Goal: Task Accomplishment & Management: Manage account settings

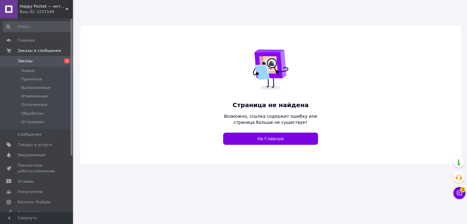
click at [54, 57] on link "Заказы 1" at bounding box center [37, 61] width 75 height 10
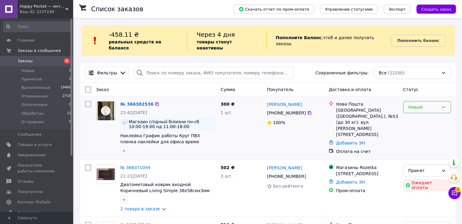
click at [416, 104] on div "Новый" at bounding box center [423, 107] width 30 height 7
click at [415, 115] on li "Принят" at bounding box center [426, 114] width 47 height 11
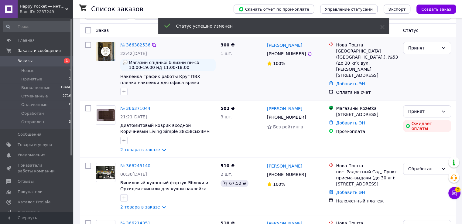
scroll to position [61, 0]
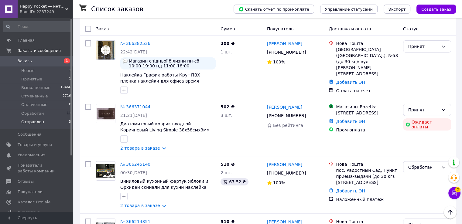
click at [25, 120] on span "Отправлен" at bounding box center [32, 121] width 23 height 5
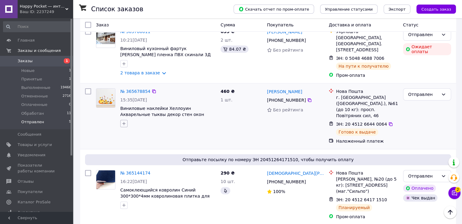
scroll to position [211, 0]
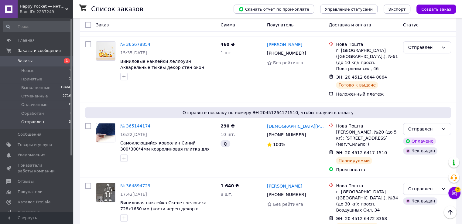
click at [26, 61] on span "Заказы" at bounding box center [25, 60] width 15 height 5
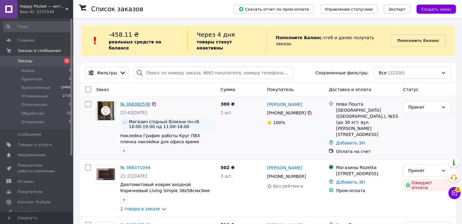
click at [130, 102] on link "№ 366382536" at bounding box center [135, 104] width 30 height 5
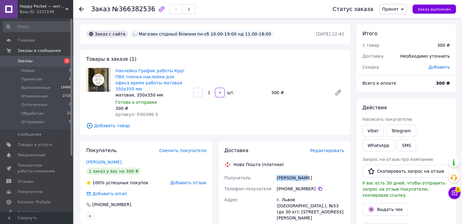
drag, startPoint x: 278, startPoint y: 170, endPoint x: 304, endPoint y: 172, distance: 26.5
click at [304, 173] on div "Мелета Іван" at bounding box center [311, 178] width 70 height 11
copy div "Мелета Іван"
click at [318, 187] on icon at bounding box center [320, 189] width 5 height 5
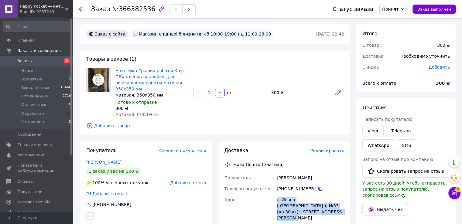
drag, startPoint x: 276, startPoint y: 193, endPoint x: 316, endPoint y: 211, distance: 43.9
click at [316, 211] on div "г. Львов (Львовская обл.), №53 (до 30 кг): ул. Богдана Хмельницкого, 29" at bounding box center [311, 208] width 70 height 29
copy div "г. Львов (Львовская обл.), №53 (до 30 кг): ул. Богдана Хмельницкого, 29"
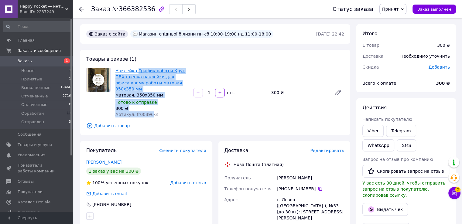
drag, startPoint x: 147, startPoint y: 108, endPoint x: 136, endPoint y: 73, distance: 37.1
click at [136, 73] on div "Наклейка График работы Круг ПВХ пленка наклейки для офиса время работы матовая …" at bounding box center [152, 93] width 78 height 52
copy div "График работы Круг ПВХ пленка наклейки для офиса время работы матовая 350х350 м…"
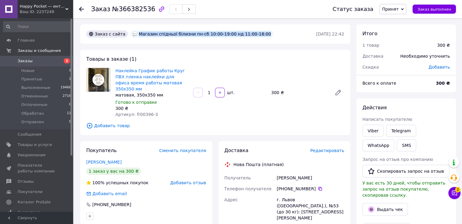
drag, startPoint x: 134, startPoint y: 33, endPoint x: 250, endPoint y: 35, distance: 116.4
click at [250, 35] on div "Магазин спідньої білизни пн-сб 10:00-19:00 нд 11:00-18:00" at bounding box center [202, 34] width 146 height 10
copy div "Магазин спідньої білизни пн-сб 10:00-19:00 нд 11:00-18:00"
click at [404, 9] on icon at bounding box center [402, 9] width 3 height 2
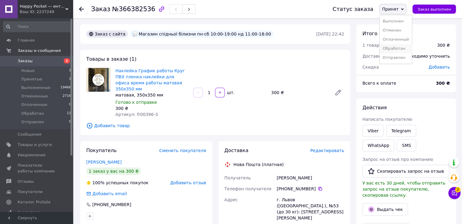
click at [394, 50] on li "Обработан" at bounding box center [396, 48] width 32 height 9
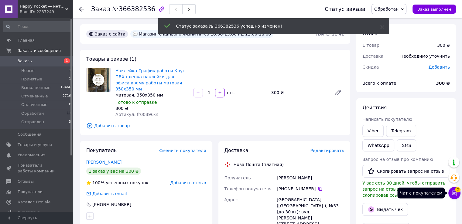
click at [457, 197] on button "Чат с покупателем 2" at bounding box center [454, 193] width 12 height 12
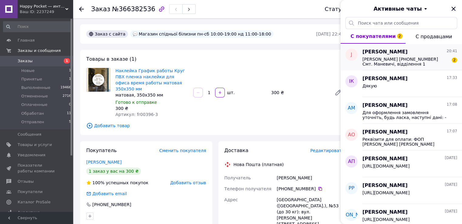
click at [403, 59] on span "Горєлова Юлія Олександрівна +380679880970 Смт. Маневичі, відділення 1" at bounding box center [405, 62] width 86 height 10
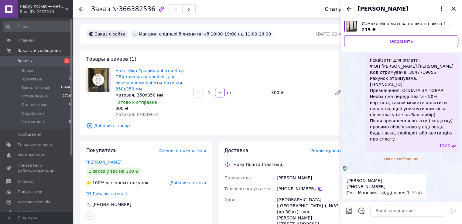
scroll to position [226, 0]
click at [348, 166] on img at bounding box center [345, 168] width 5 height 5
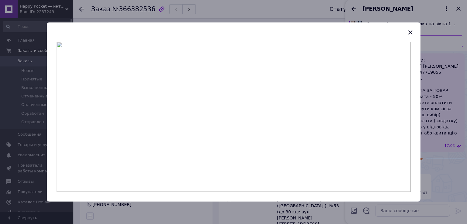
click at [249, 106] on img at bounding box center [234, 117] width 354 height 150
drag, startPoint x: 412, startPoint y: 32, endPoint x: 382, endPoint y: 83, distance: 59.5
click at [411, 33] on icon "button" at bounding box center [409, 32] width 7 height 7
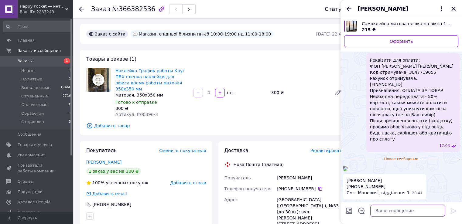
click at [386, 215] on textarea at bounding box center [407, 211] width 75 height 12
paste textarea "Ваше повідомлення про оплату зафіксоване, дякуємо, беремо в роботу. Термін відп…"
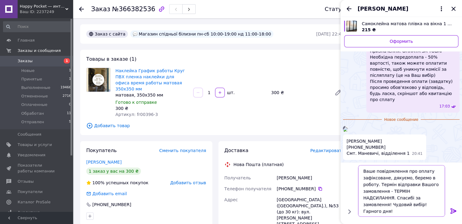
drag, startPoint x: 391, startPoint y: 191, endPoint x: 435, endPoint y: 191, distance: 44.1
click at [435, 191] on textarea "Ваше повідомлення про оплату зафіксоване, дякуємо, беремо в роботу. Термін відп…" at bounding box center [401, 191] width 87 height 52
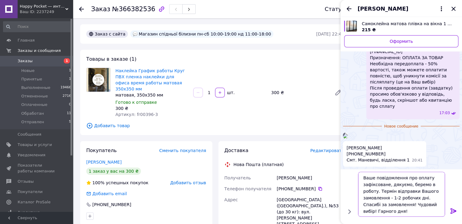
scroll to position [0, 0]
drag, startPoint x: 380, startPoint y: 211, endPoint x: 386, endPoint y: 213, distance: 6.3
click at [386, 213] on textarea "Ваше повідомлення про оплату зафіксоване, дякуємо, беремо в роботу. Термін відп…" at bounding box center [401, 194] width 87 height 45
type textarea "Ваше повідомлення про оплату зафіксоване, дякуємо, беремо в роботу. Термін відп…"
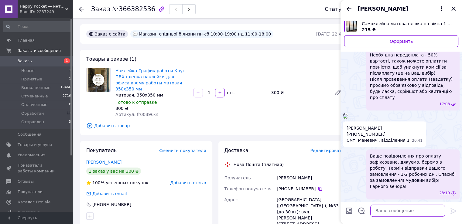
scroll to position [262, 0]
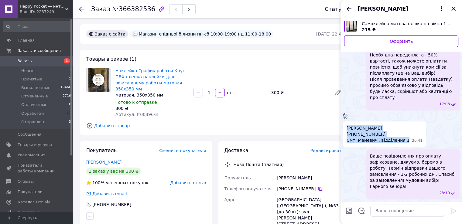
drag, startPoint x: 346, startPoint y: 132, endPoint x: 402, endPoint y: 146, distance: 58.1
click at [402, 146] on div "Горєлова Юлія Олександрівна +380679880970 Смт. Маневичі, відділення 1 20:41" at bounding box center [384, 135] width 83 height 26
copy span "Горєлова Юлія Олександрівна +380679880970 Смт. Маневичі, відділення 1"
click at [454, 7] on icon "Закрыть" at bounding box center [453, 8] width 7 height 7
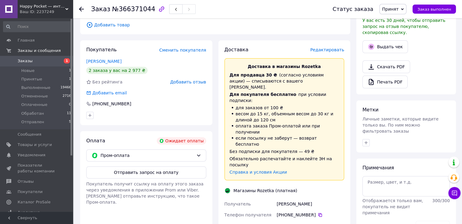
scroll to position [182, 0]
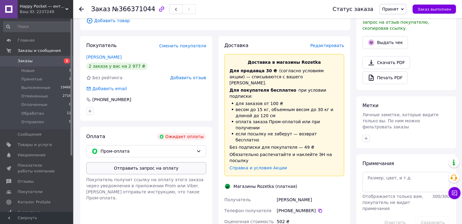
click at [125, 164] on button "Отправить запрос на оплату" at bounding box center [146, 168] width 120 height 12
drag, startPoint x: 274, startPoint y: 165, endPoint x: 322, endPoint y: 171, distance: 48.4
copy div "Получатель Барболіна Тетяна"
drag, startPoint x: 317, startPoint y: 177, endPoint x: 321, endPoint y: 138, distance: 38.8
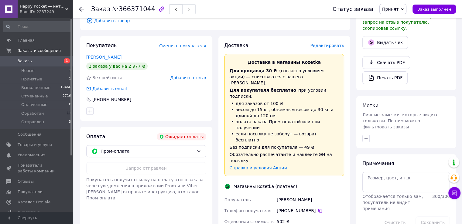
click at [318, 209] on icon at bounding box center [320, 211] width 4 height 4
drag, startPoint x: 276, startPoint y: 197, endPoint x: 337, endPoint y: 206, distance: 61.7
copy div "г. Полтава (Полтавская обл.), Небесной Сотни ул., 10/19"
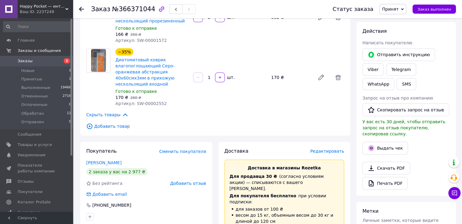
scroll to position [61, 0]
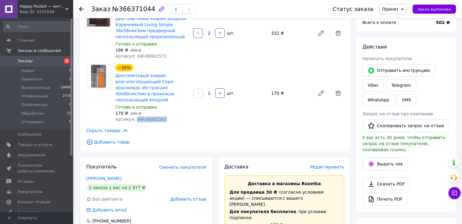
drag, startPoint x: 163, startPoint y: 114, endPoint x: 133, endPoint y: 115, distance: 29.8
click at [133, 116] on div "Артикул: SW-00002552" at bounding box center [151, 119] width 73 height 6
copy span "SW-00002552"
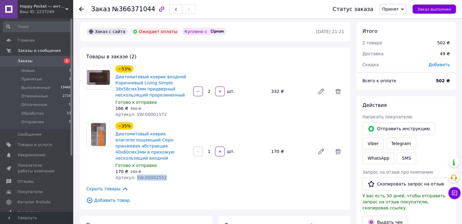
scroll to position [0, 0]
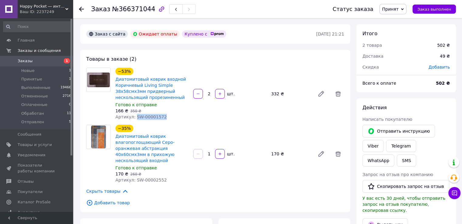
drag, startPoint x: 164, startPoint y: 118, endPoint x: 133, endPoint y: 119, distance: 30.7
click at [133, 119] on div "Артикул: SW-00001572" at bounding box center [151, 117] width 73 height 6
copy span "SW-00001572"
click at [394, 10] on span "Принят" at bounding box center [390, 9] width 16 height 5
click at [405, 49] on li "Обработан" at bounding box center [396, 48] width 32 height 9
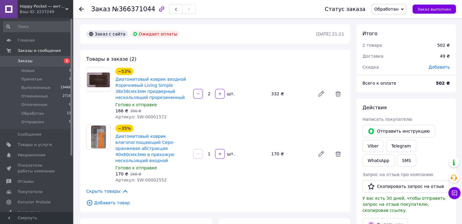
click at [33, 3] on div "Happy Pocket ― интерьерные виниловые наклейки, кухонные фартуки, 3Д-панели Ваш …" at bounding box center [45, 9] width 55 height 18
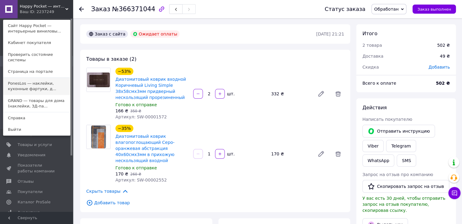
click at [34, 82] on link "PonesLos ― наклейки, кухонные фартуки, д..." at bounding box center [36, 86] width 67 height 17
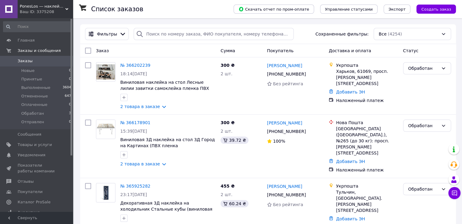
click at [41, 9] on div "Ваш ID: 3375208" at bounding box center [46, 11] width 53 height 5
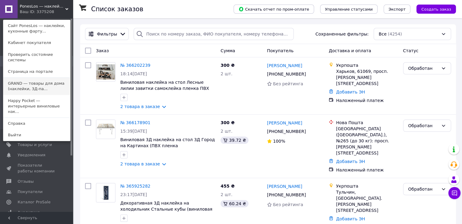
click at [30, 81] on link "GRAND ― товары для дома (наклейки, 3Д-па..." at bounding box center [36, 86] width 67 height 17
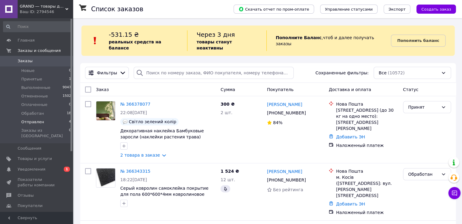
click at [28, 121] on span "Отправлен" at bounding box center [32, 121] width 23 height 5
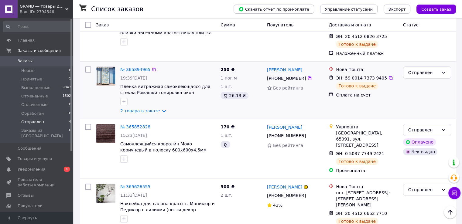
scroll to position [117, 0]
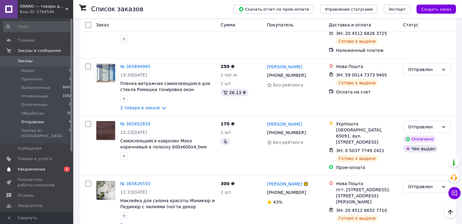
click at [18, 167] on span "Уведомления" at bounding box center [32, 169] width 28 height 5
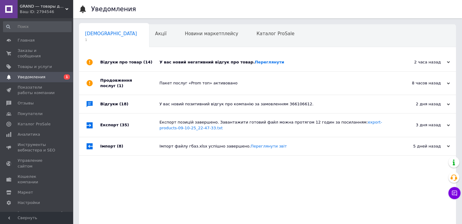
click at [206, 64] on div "У вас новий негативний відгук про товар. [GEOGRAPHIC_DATA]" at bounding box center [275, 62] width 230 height 5
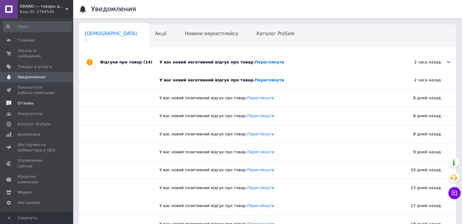
click at [19, 98] on link "Отзывы" at bounding box center [37, 103] width 75 height 10
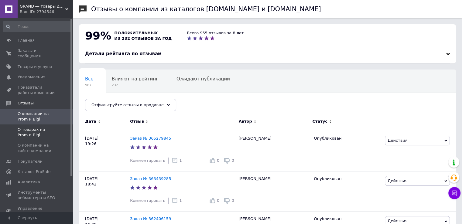
click at [29, 127] on span "О товарах на Prom и Bigl" at bounding box center [37, 132] width 39 height 11
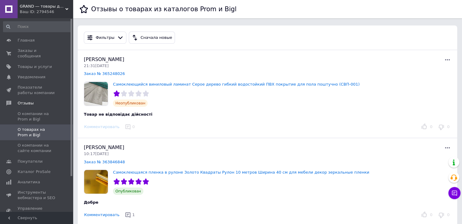
drag, startPoint x: 123, startPoint y: 60, endPoint x: 97, endPoint y: 62, distance: 26.2
click at [97, 62] on div "Юлія Кузьменко 21:31, 12.10.25" at bounding box center [176, 62] width 184 height 12
copy span "[PERSON_NAME]"
click at [449, 59] on icon at bounding box center [447, 59] width 7 height 7
click at [417, 88] on button "Обжаловать" at bounding box center [419, 86] width 64 height 12
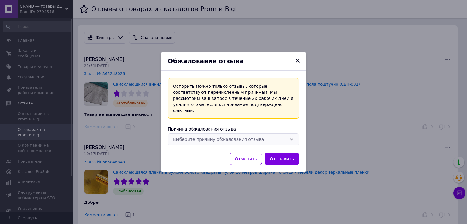
click at [236, 136] on div "Выберите причину обжалования отзыва" at bounding box center [230, 139] width 114 height 7
click at [297, 63] on icon "Закрыть" at bounding box center [297, 61] width 4 height 4
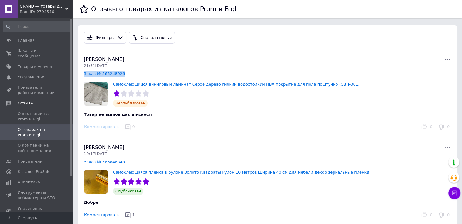
drag, startPoint x: 127, startPoint y: 73, endPoint x: 78, endPoint y: 76, distance: 48.7
click at [78, 76] on div "Юлія Кузьменко 21:31, 12.10.25 Заказ № 365248026 Самоклеющийся виниловый ламина…" at bounding box center [267, 94] width 379 height 88
copy link "Заказ № 365248026"
click at [112, 74] on link "Заказ № 365248026" at bounding box center [104, 73] width 41 height 5
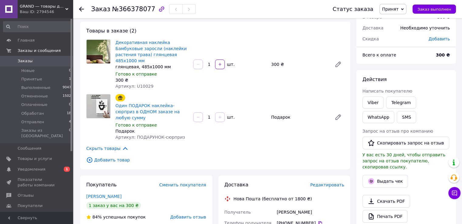
scroll to position [91, 0]
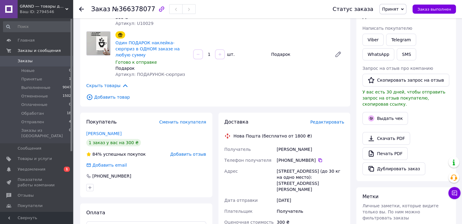
drag, startPoint x: 276, startPoint y: 137, endPoint x: 317, endPoint y: 142, distance: 41.6
click at [317, 144] on div "[PERSON_NAME]" at bounding box center [311, 149] width 70 height 11
copy div "[PERSON_NAME]"
drag, startPoint x: 316, startPoint y: 149, endPoint x: 311, endPoint y: 121, distance: 28.2
click at [318, 158] on icon at bounding box center [320, 160] width 5 height 5
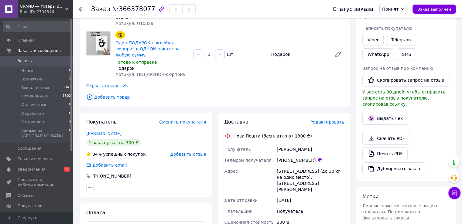
drag, startPoint x: 302, startPoint y: 165, endPoint x: 325, endPoint y: 177, distance: 26.4
click at [325, 177] on div "Получатель Павленко Жанна Телефон получателя +380 93 030 56 23   Адрес г. Киев …" at bounding box center [284, 217] width 122 height 147
drag, startPoint x: 299, startPoint y: 170, endPoint x: 311, endPoint y: 173, distance: 12.5
click at [299, 170] on div "г. Киев (Киевская обл.), №78 (до 30 кг на одно место): ул. Уинстона Черчилля, 4…" at bounding box center [311, 180] width 70 height 29
click at [299, 166] on div "г. Киев (Киевская обл.), №78 (до 30 кг на одно место): ул. Уинстона Черчилля, 4…" at bounding box center [311, 180] width 70 height 29
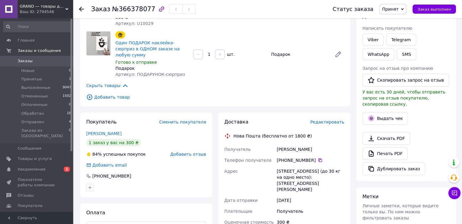
drag, startPoint x: 276, startPoint y: 159, endPoint x: 313, endPoint y: 174, distance: 39.7
click at [313, 174] on div "г. Киев (Киевская обл.), №78 (до 30 кг на одно место): ул. Уинстона Черчилля, 4…" at bounding box center [311, 180] width 70 height 29
copy div "г. Киев (Киевская обл.), №78 (до 30 кг на одно место): ул. Уинстона Черчилля, 4…"
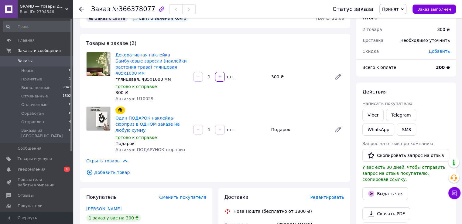
scroll to position [0, 0]
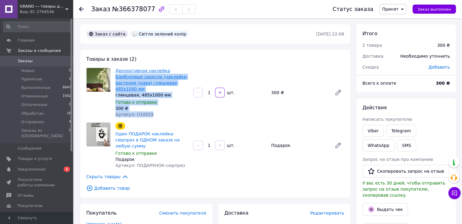
drag, startPoint x: 148, startPoint y: 109, endPoint x: 164, endPoint y: 69, distance: 43.1
click at [164, 69] on div "Декоративная наклейка Бамбуковые заросли (наклейки растения трава) глянцевая 48…" at bounding box center [152, 93] width 78 height 52
copy div "Бамбуковые заросли (наклейки растения трава) глянцевая 485х1000 мм глянцевая, 4…"
drag, startPoint x: 403, startPoint y: 8, endPoint x: 403, endPoint y: 11, distance: 3.3
click at [403, 8] on span "Принят" at bounding box center [392, 9] width 27 height 10
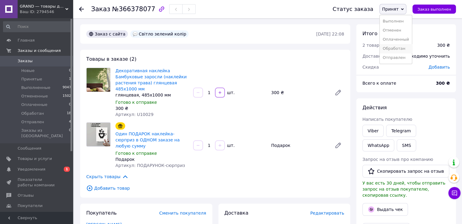
click at [401, 48] on li "Обработан" at bounding box center [396, 48] width 32 height 9
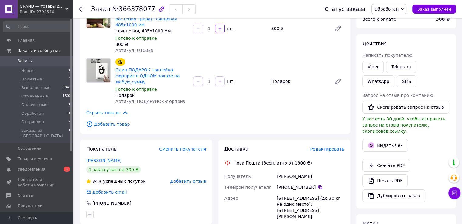
scroll to position [30, 0]
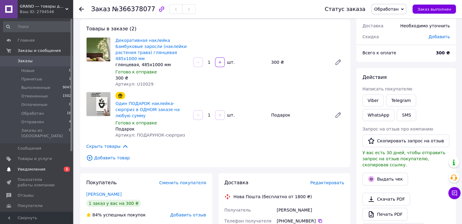
click at [45, 164] on link "Уведомления 0 1" at bounding box center [37, 169] width 75 height 10
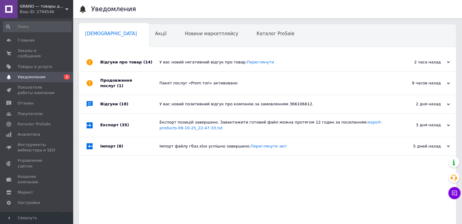
click at [187, 67] on div "У вас новий негативний відгук про товар. Переглянути" at bounding box center [275, 62] width 230 height 18
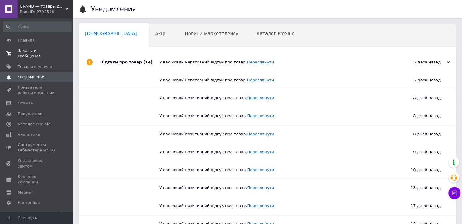
click at [33, 51] on span "Заказы и сообщения" at bounding box center [37, 53] width 39 height 11
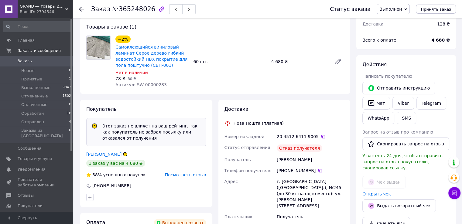
scroll to position [61, 0]
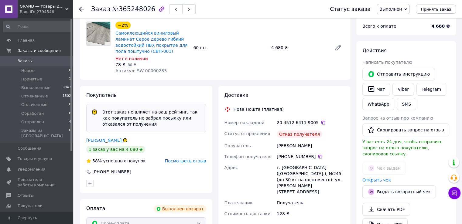
click at [110, 141] on link "[PERSON_NAME]" at bounding box center [103, 140] width 35 height 5
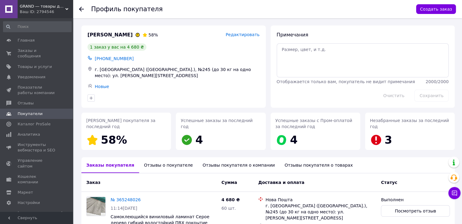
click at [142, 163] on div "Отзывы о покупателе" at bounding box center [168, 165] width 59 height 16
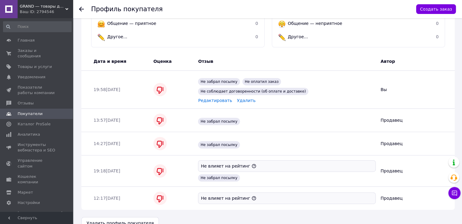
scroll to position [245, 0]
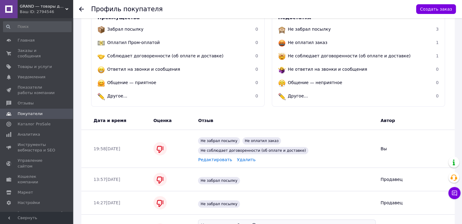
click at [79, 8] on icon at bounding box center [81, 9] width 5 height 5
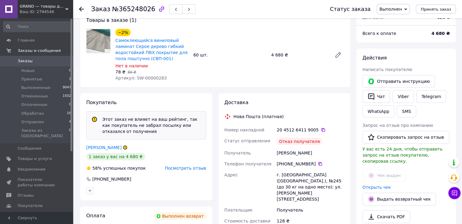
scroll to position [42, 0]
drag, startPoint x: 129, startPoint y: 181, endPoint x: 93, endPoint y: 181, distance: 35.2
click at [93, 181] on div "[PHONE_NUMBER]" at bounding box center [146, 179] width 120 height 6
copy div "[PHONE_NUMBER]"
click at [452, 196] on icon at bounding box center [454, 193] width 6 height 6
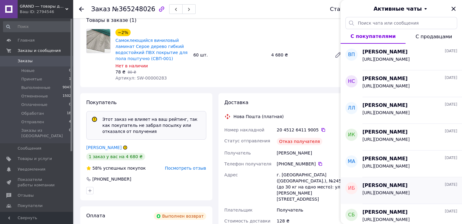
click at [453, 196] on div "[URL][DOMAIN_NAME]" at bounding box center [409, 194] width 95 height 10
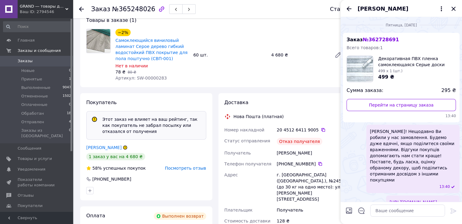
scroll to position [79, 0]
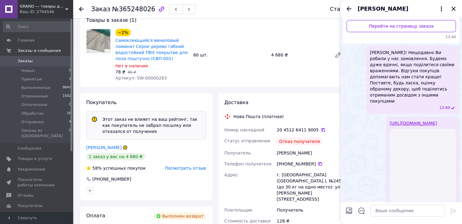
click at [230, 85] on div "Товары в заказе (1) −2% Самоклеющийся виниловый ламинат Серое дерево гибкий вод…" at bounding box center [215, 49] width 270 height 76
click at [453, 11] on icon "Закрыть" at bounding box center [453, 8] width 7 height 7
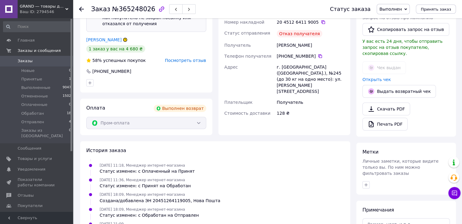
scroll to position [84, 0]
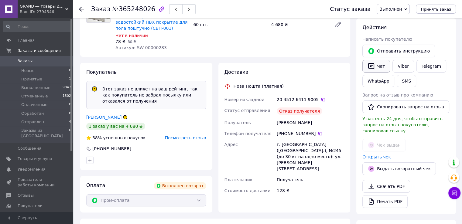
click at [378, 64] on button "Чат" at bounding box center [376, 66] width 28 height 13
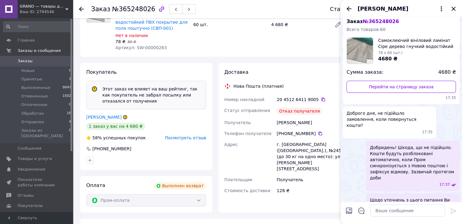
scroll to position [20, 0]
